Goal: Communication & Community: Share content

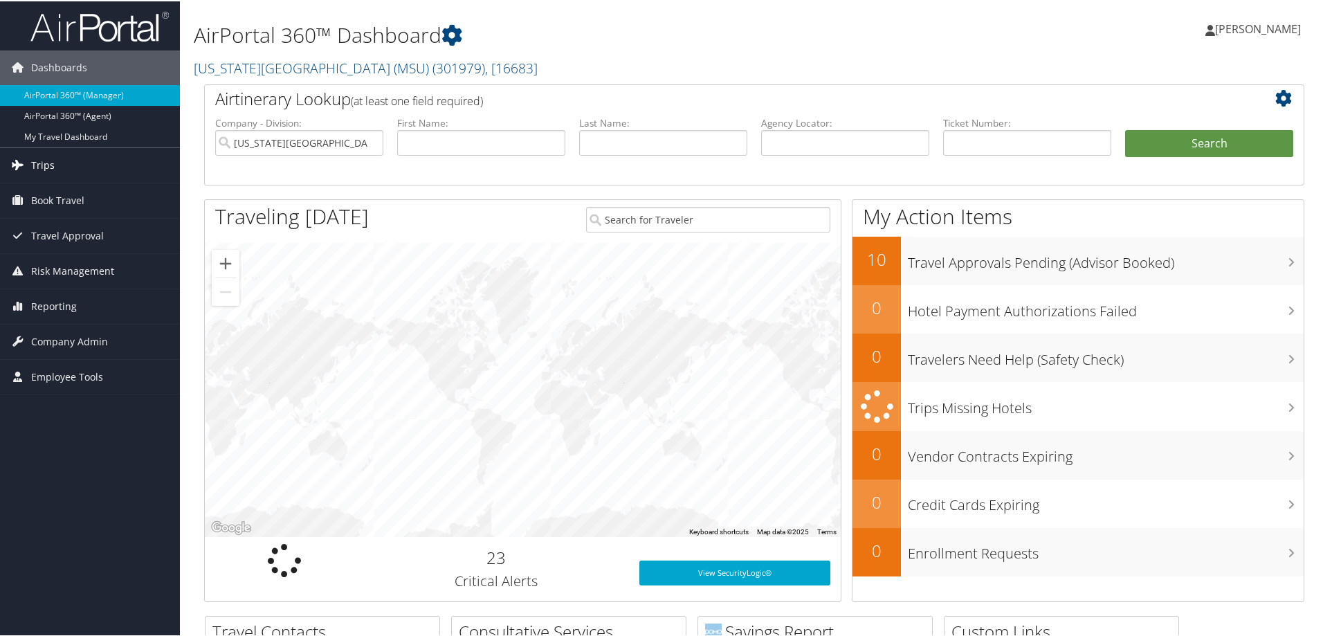
click at [42, 165] on span "Trips" at bounding box center [43, 164] width 24 height 35
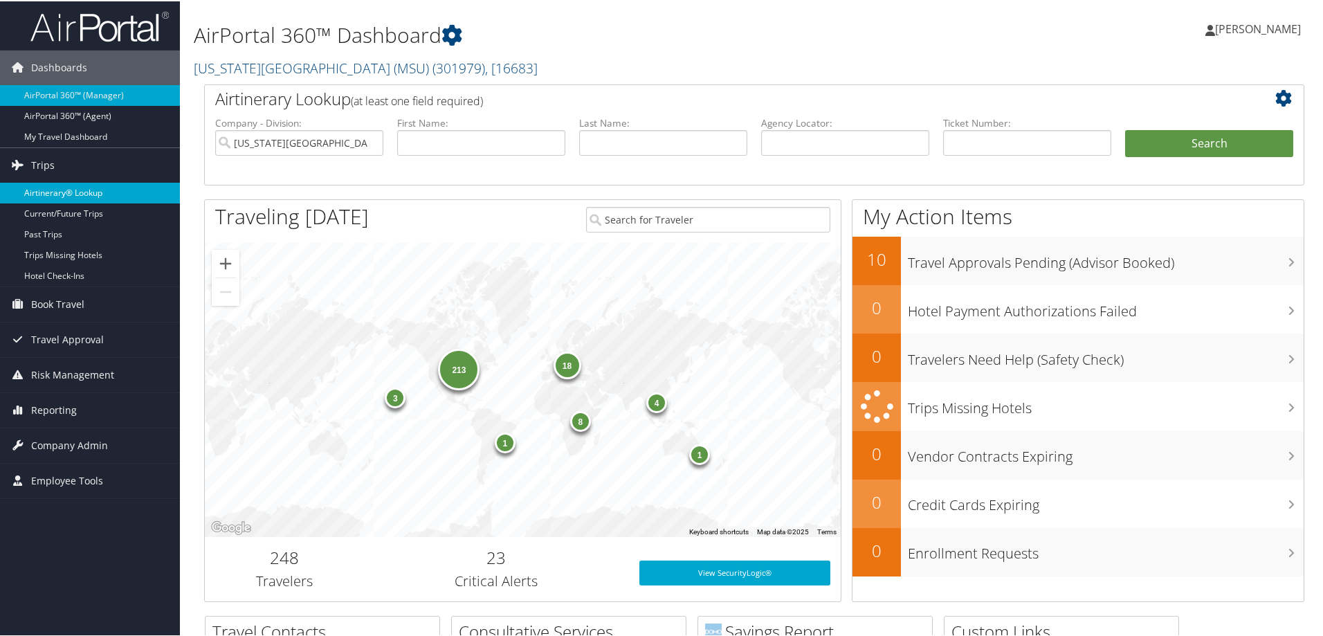
click at [56, 194] on link "Airtinerary® Lookup" at bounding box center [90, 191] width 180 height 21
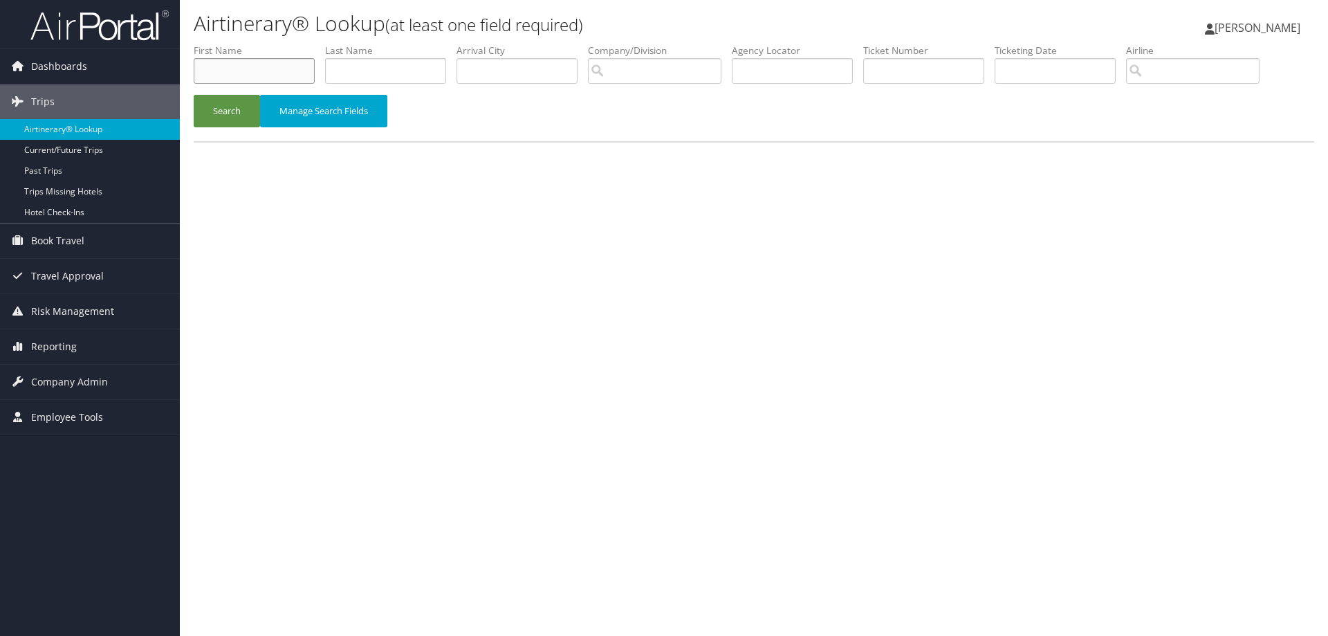
click at [246, 79] on input "text" at bounding box center [254, 71] width 121 height 26
type input "Lindsey"
type input "Brake"
click at [213, 104] on button "Search" at bounding box center [227, 111] width 66 height 33
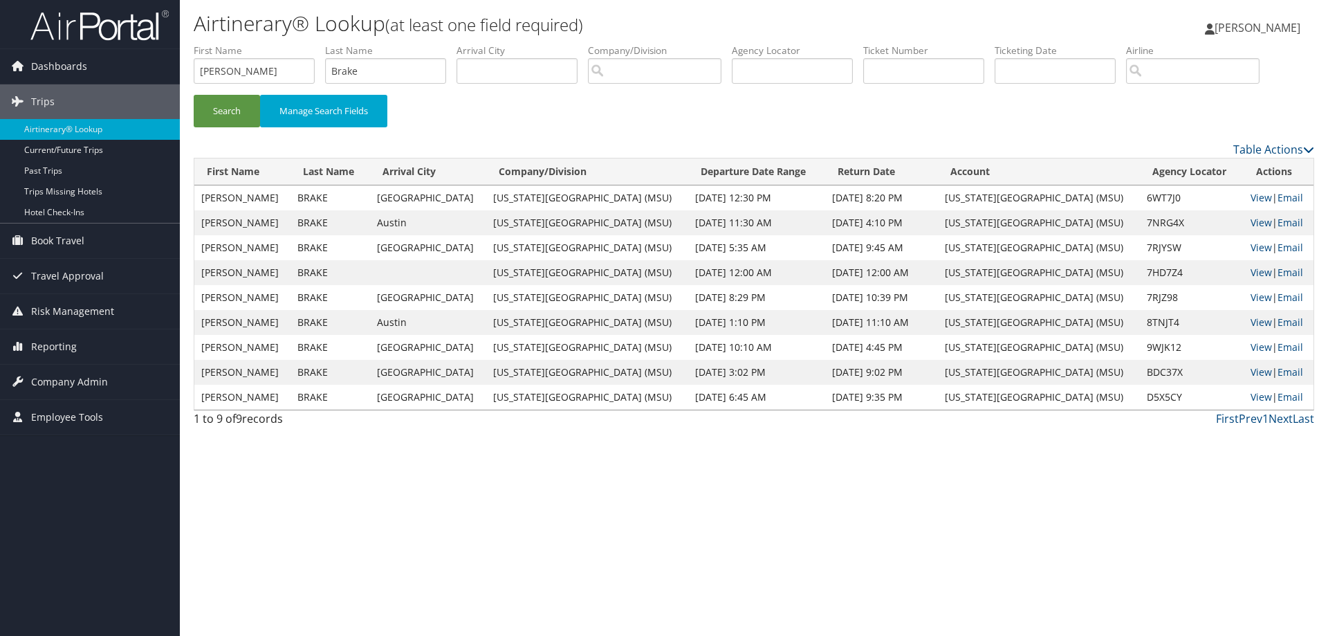
click at [517, 112] on div "Search Manage Search Fields" at bounding box center [753, 118] width 1141 height 46
click at [1251, 324] on link "View" at bounding box center [1261, 321] width 21 height 13
paste input "D5X5CY"
type input "D5X5CY"
click at [219, 110] on button "Search" at bounding box center [227, 111] width 66 height 33
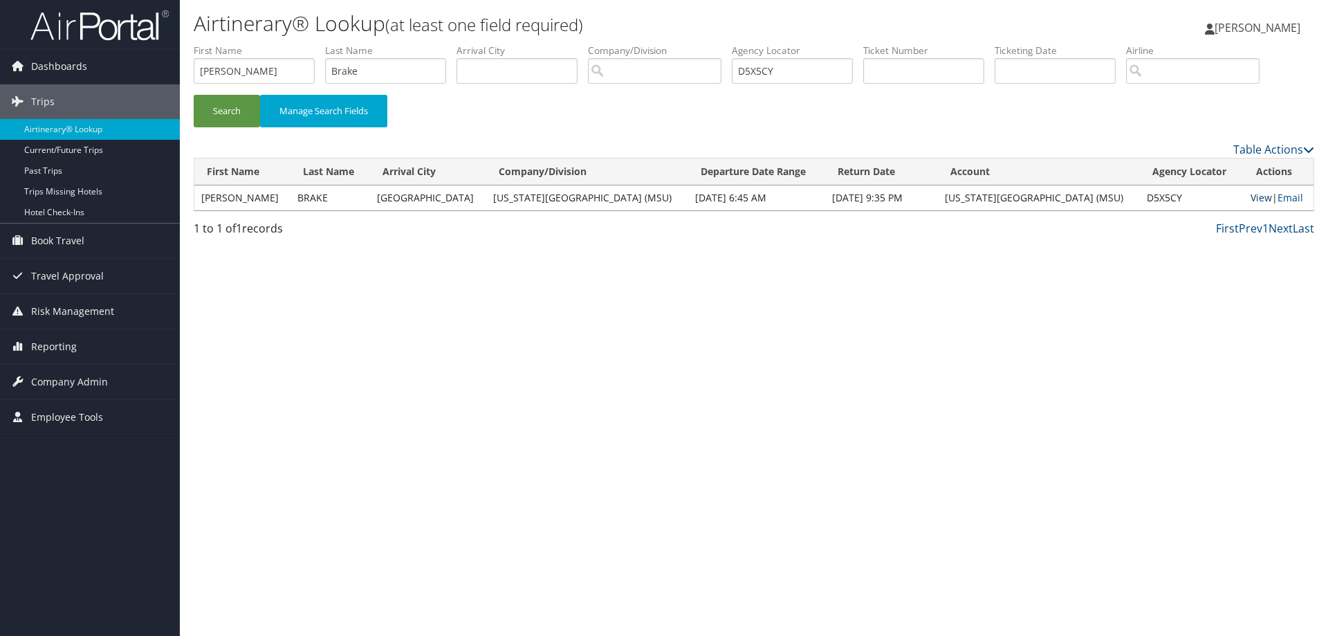
click at [1251, 191] on link "View" at bounding box center [1261, 197] width 21 height 13
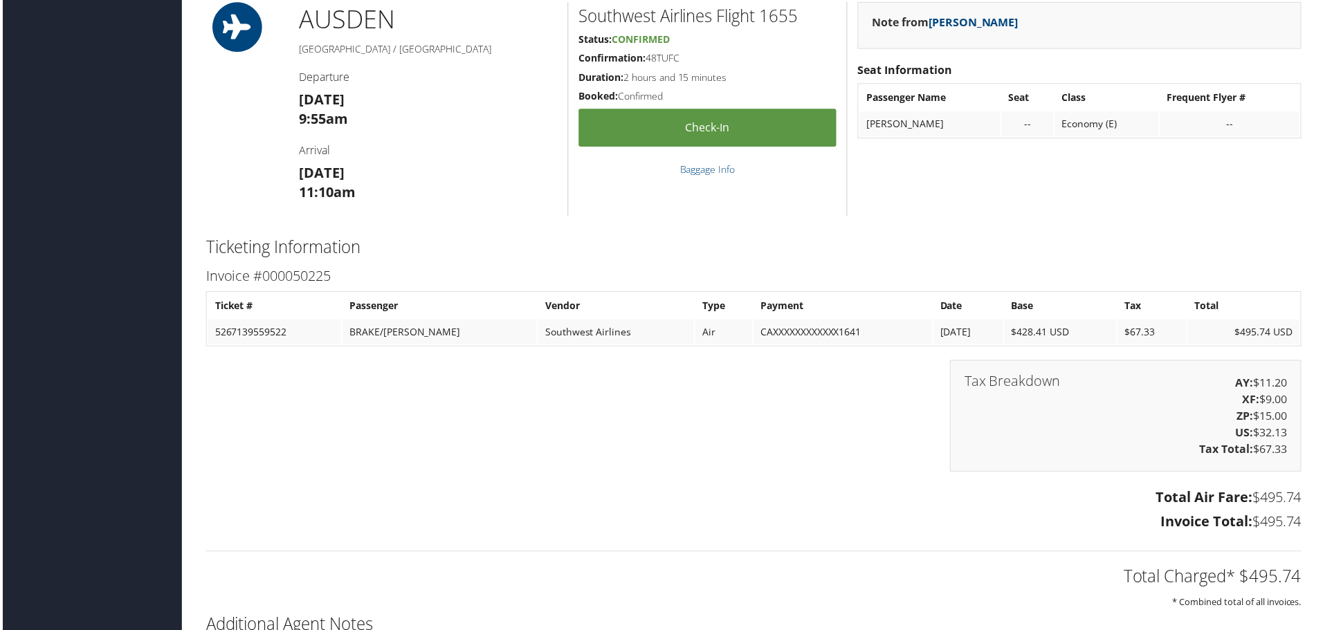
scroll to position [1453, 0]
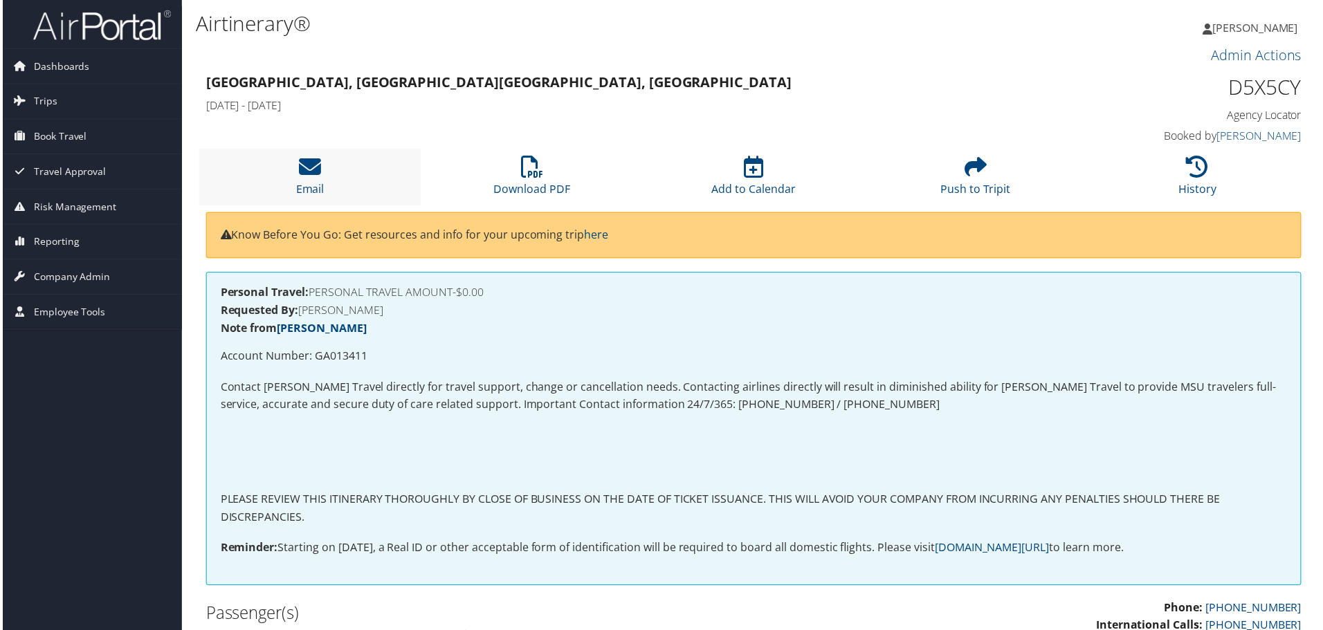
click at [323, 176] on li "Email" at bounding box center [308, 177] width 223 height 56
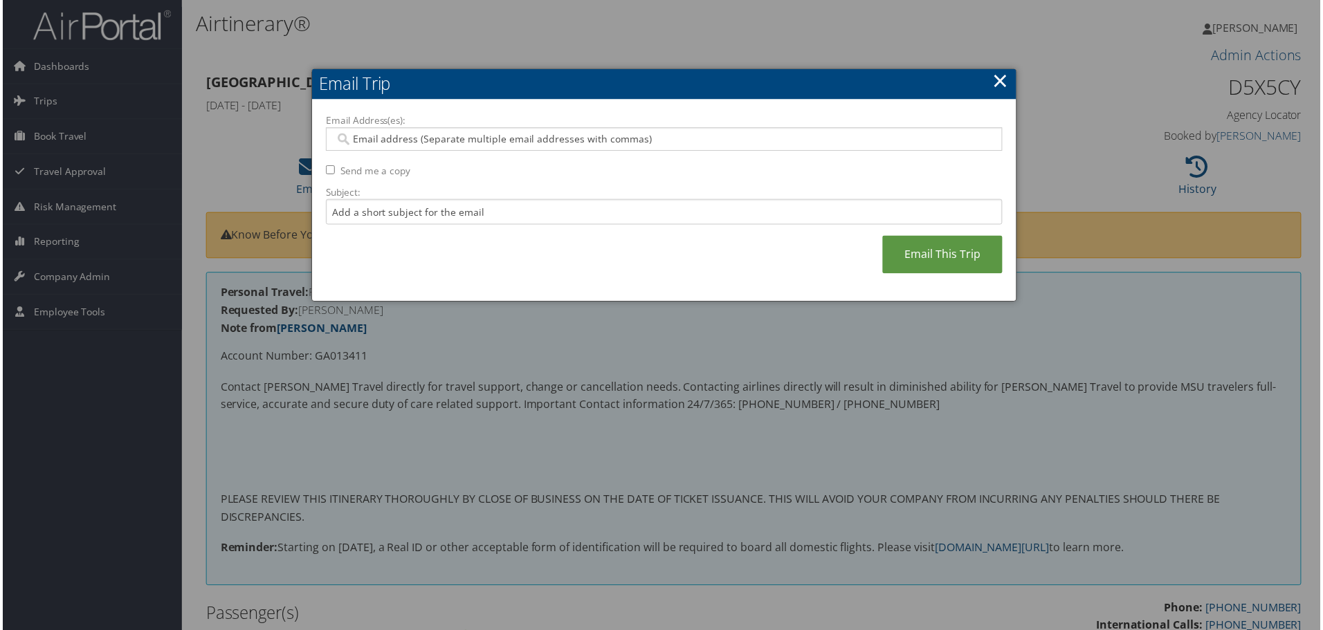
paste input "broad.ais.support@msu.edu"
type input "broad.ais.support@msu.edu"
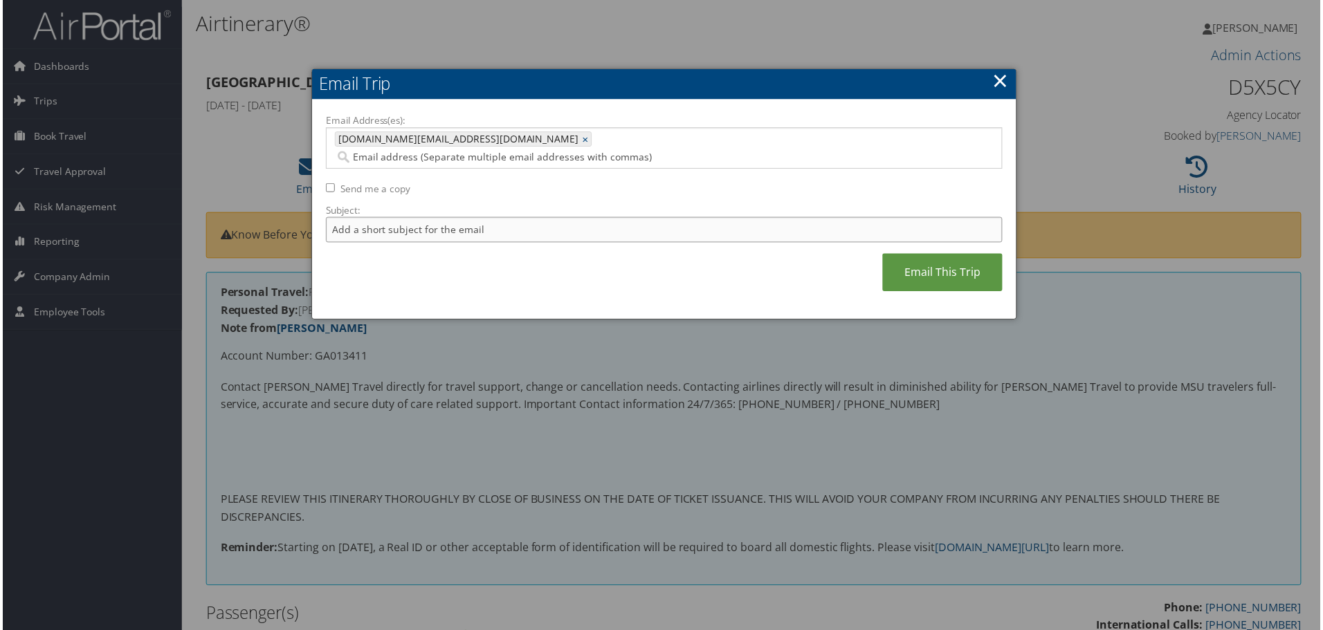
click at [409, 218] on input "Subject:" at bounding box center [663, 231] width 679 height 26
type input "Invoice 1 Lindsey Brake"
paste input "brakelin@msu.edu"
type input "brakelin@msu.edu"
type input "broad.ais.support@msu.edu, brakelin@msu.edu"
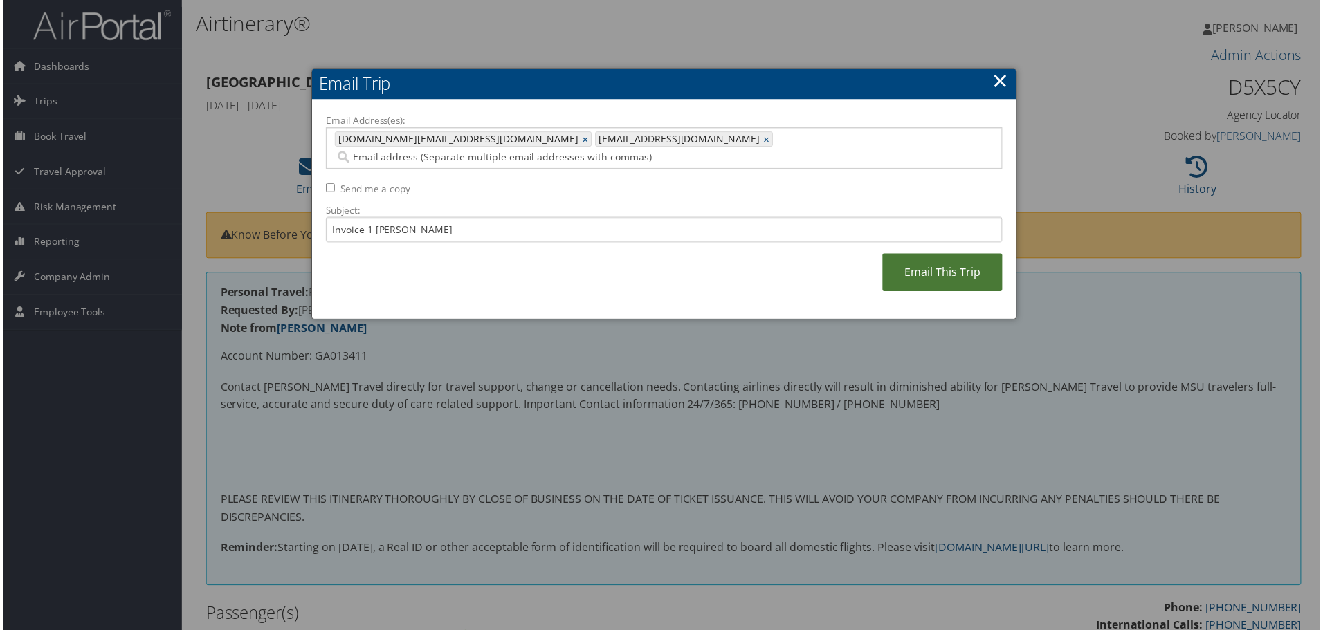
click at [938, 258] on link "Email This Trip" at bounding box center [943, 274] width 120 height 38
